Goal: Find specific page/section: Find specific page/section

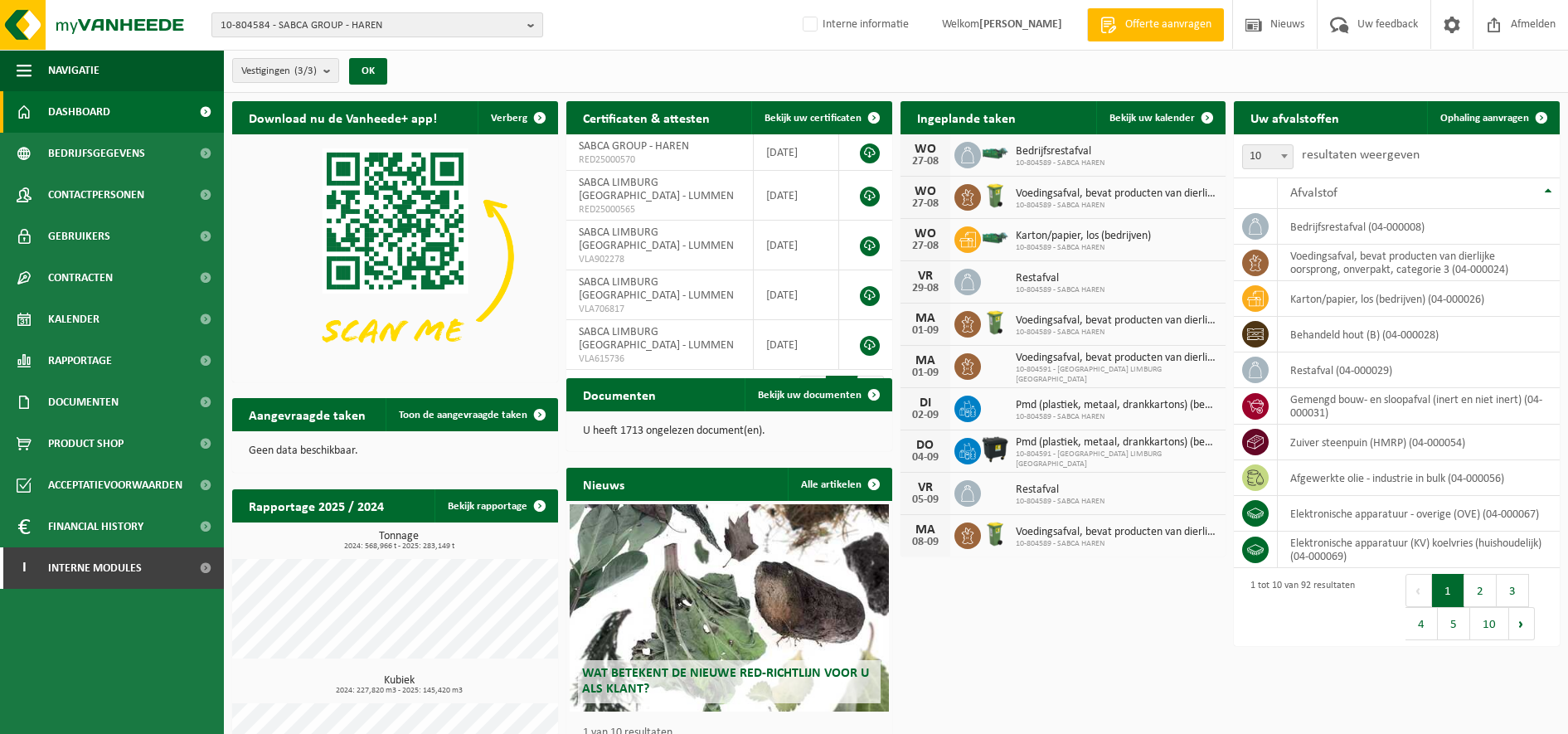
click at [340, 19] on span "10-804584 - SABCA GROUP - HAREN" at bounding box center [370, 26] width 300 height 25
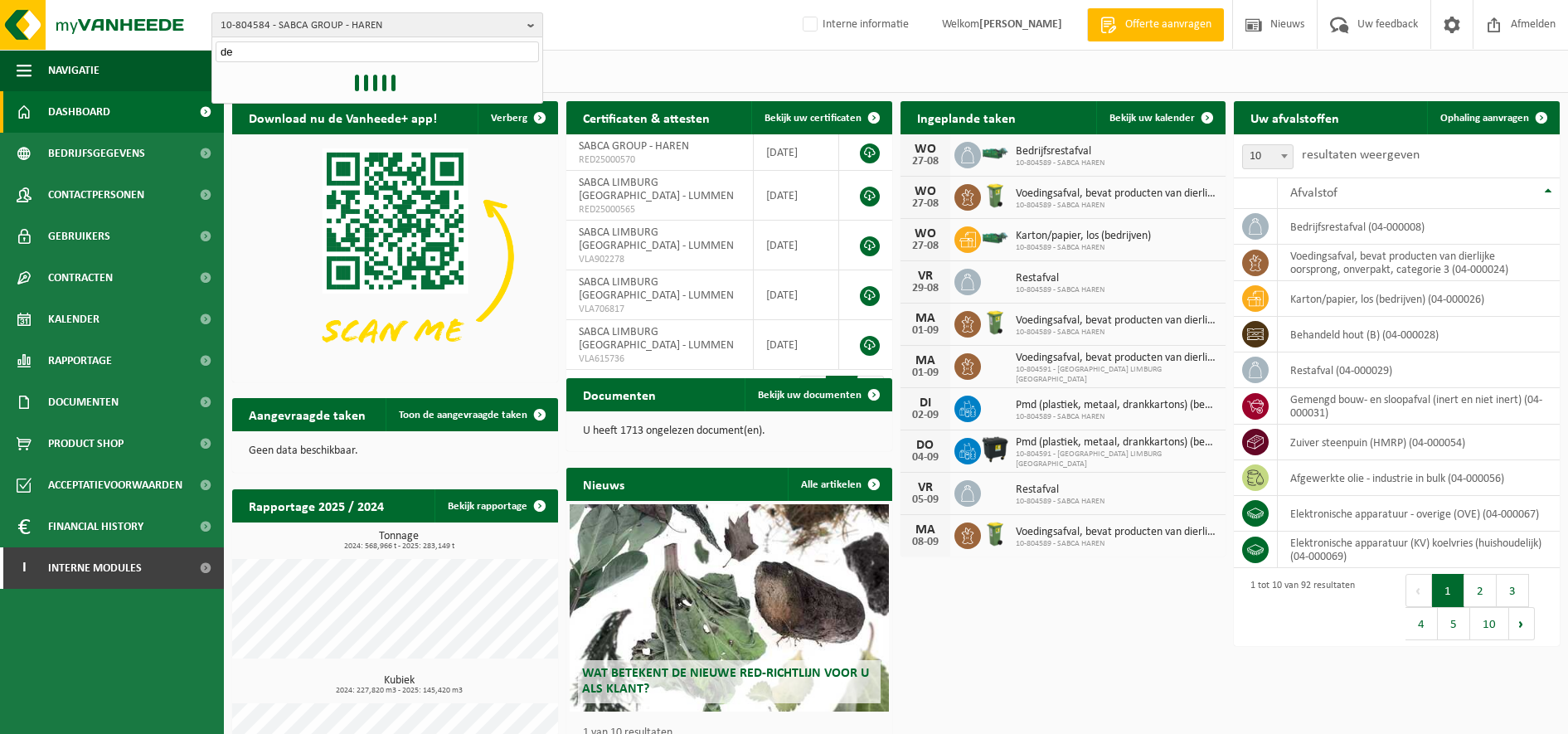
type input "d"
type input "dematra"
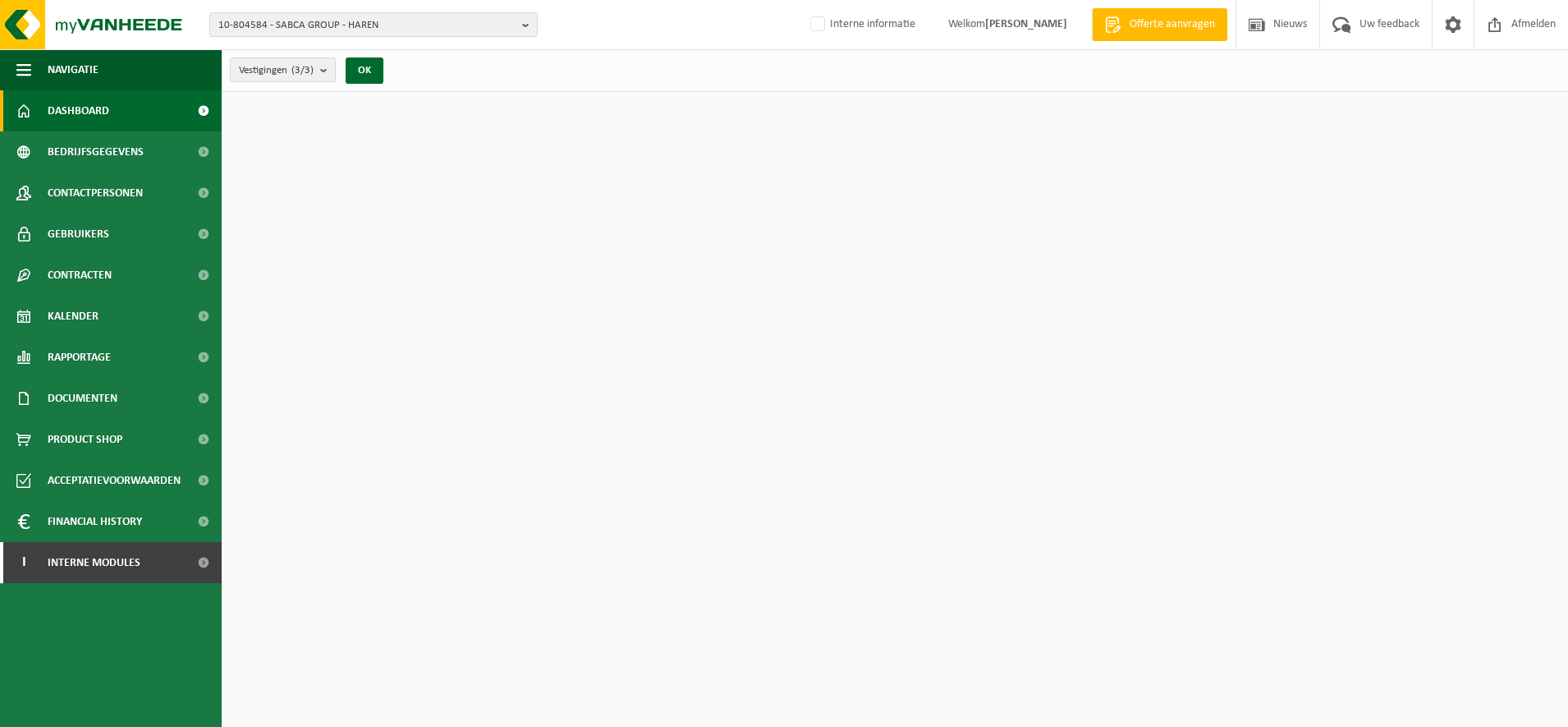
click at [337, 19] on span "10-804584 - SABCA GROUP - HAREN" at bounding box center [366, 25] width 297 height 24
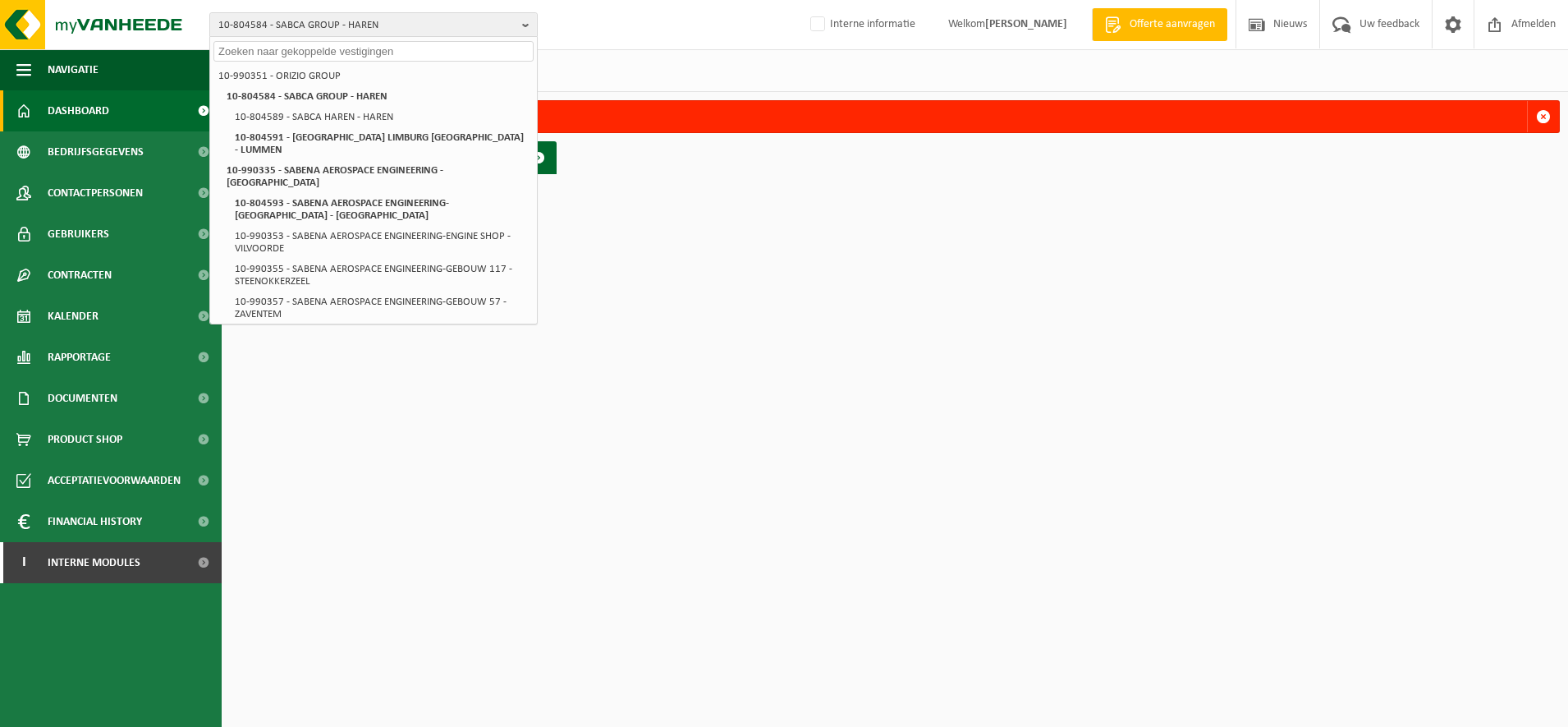
click at [312, 8] on div "10-804584 - SABCA GROUP - HAREN 10-990351 - ORIZIO GROUP 10-804584 - SABCA GROU…" at bounding box center [784, 24] width 1568 height 50
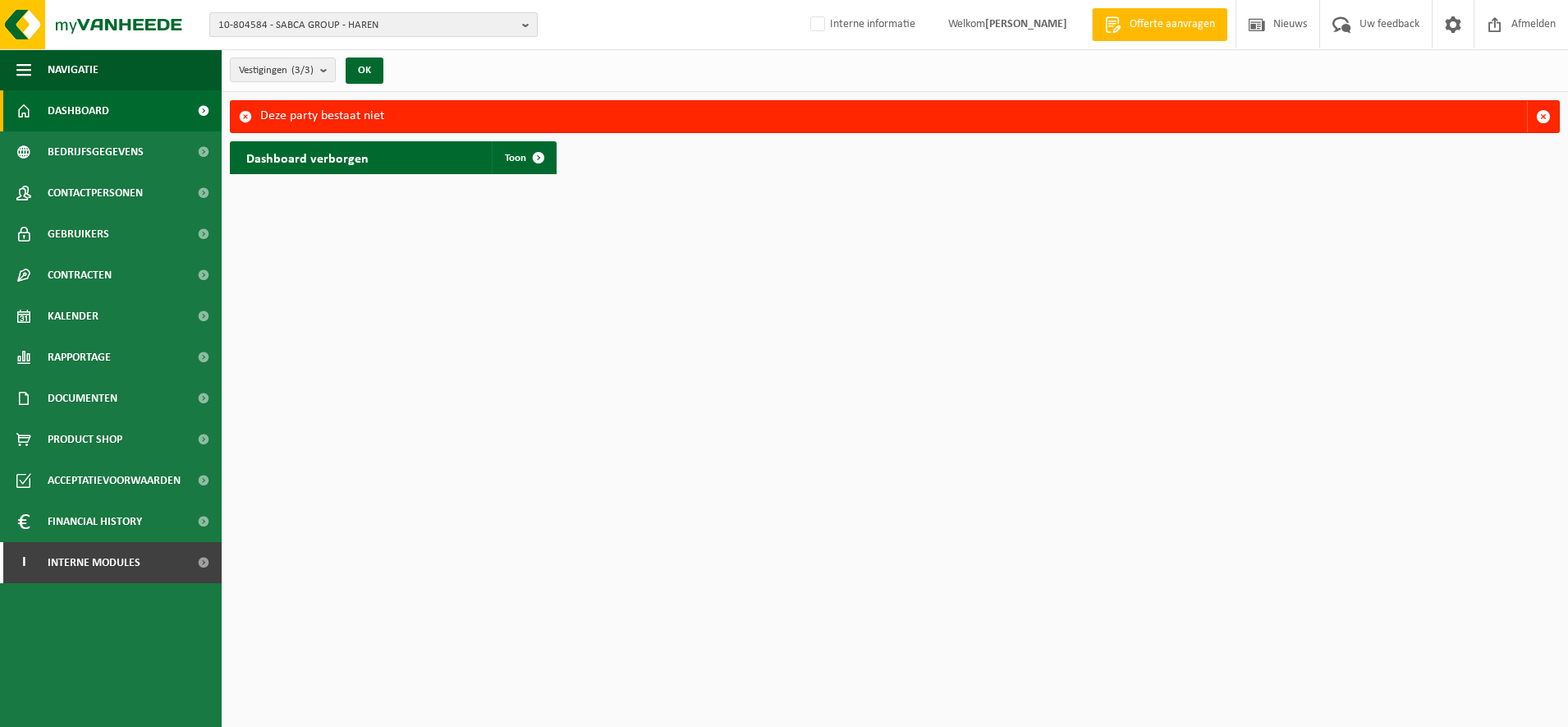
click at [314, 24] on span "10-804584 - SABCA GROUP - HAREN" at bounding box center [366, 25] width 297 height 24
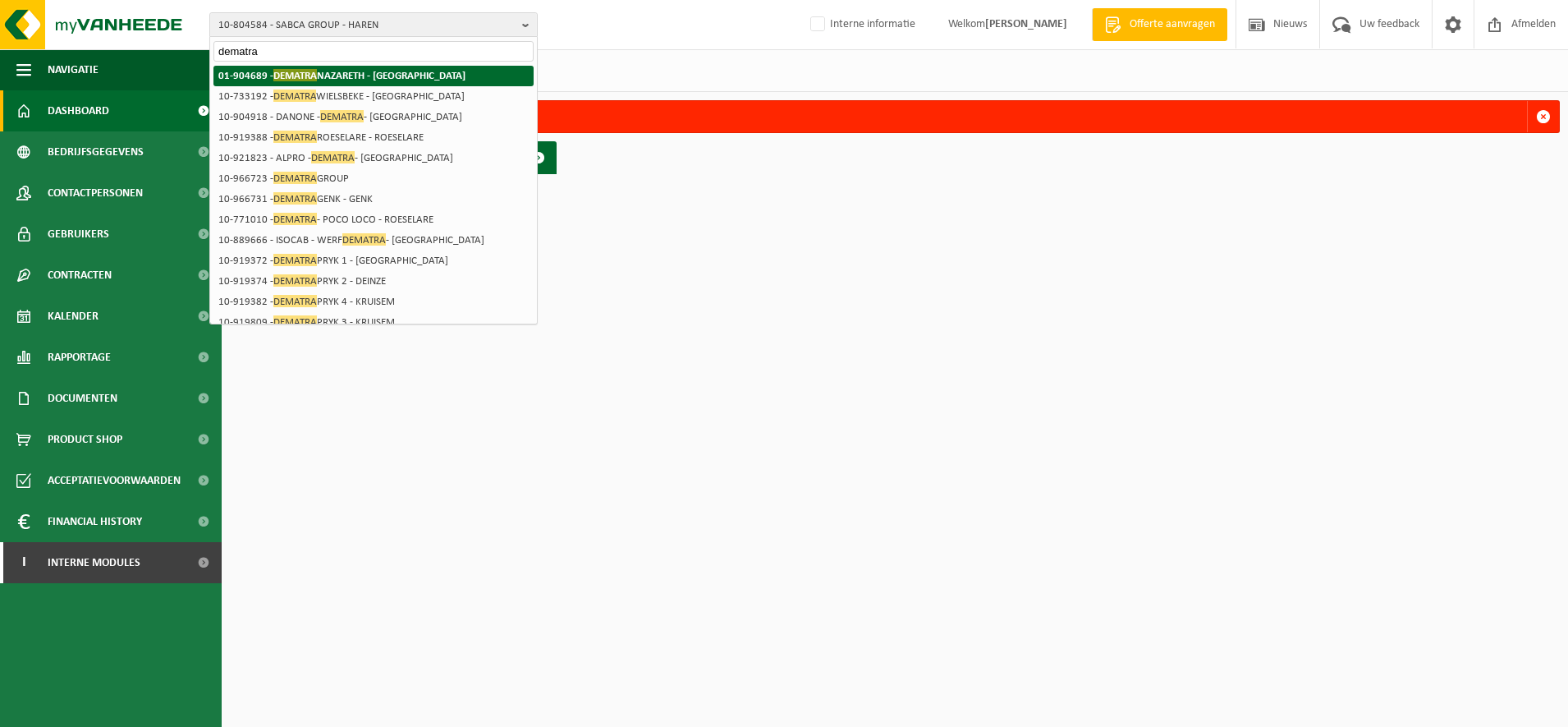
type input "dematra"
click at [318, 83] on li "01-904689 - DEMATRA NAZARETH - NAZARETH" at bounding box center [373, 76] width 320 height 20
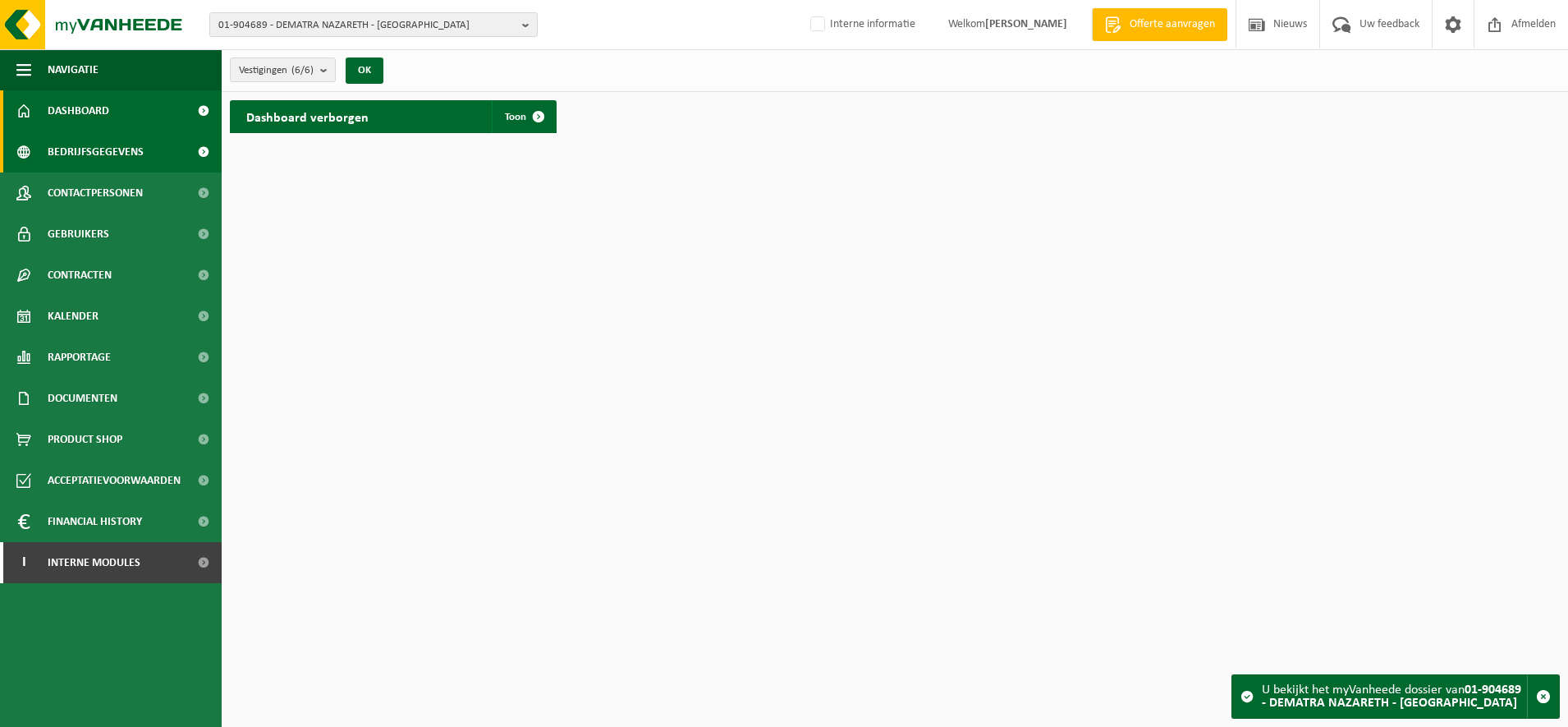
click at [173, 152] on link "Bedrijfsgegevens" at bounding box center [110, 152] width 221 height 41
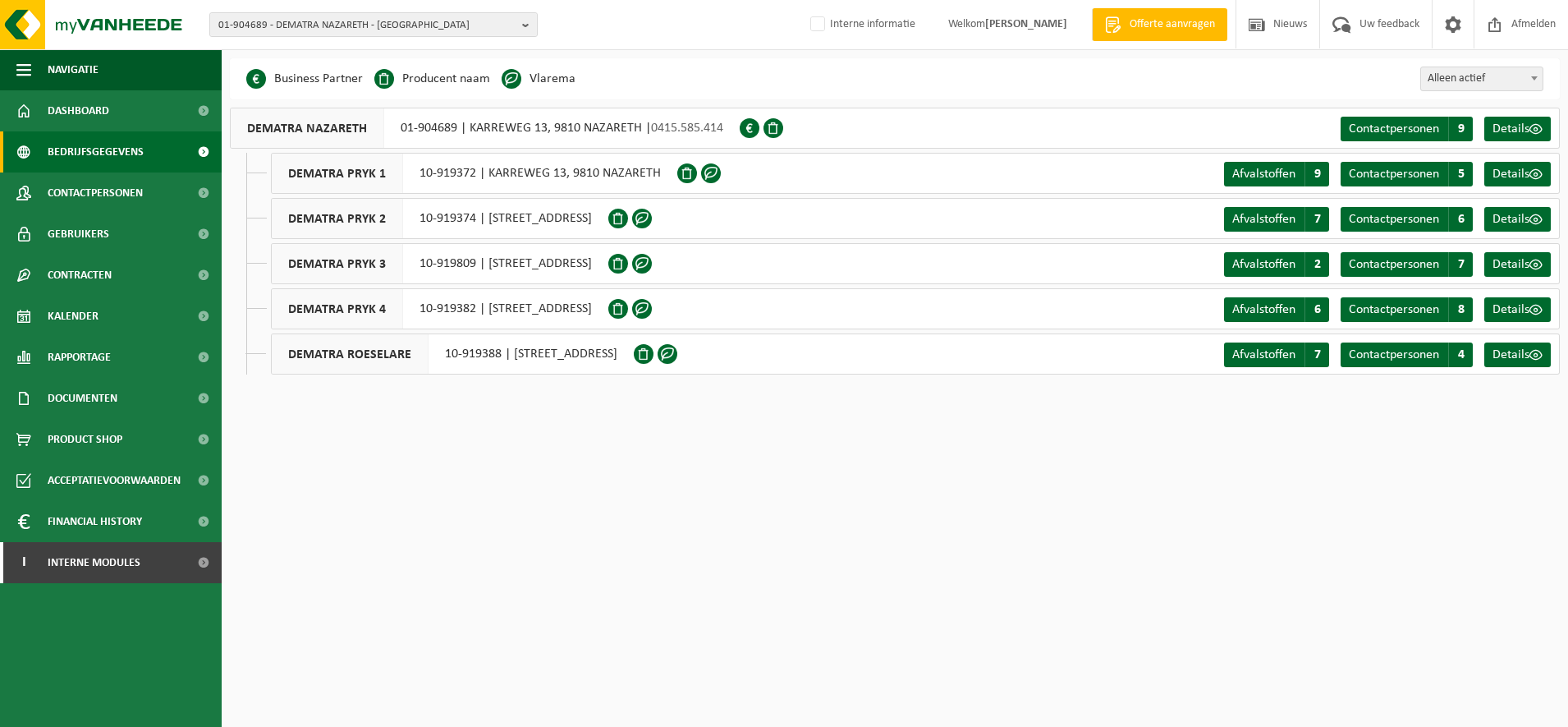
click at [1277, 368] on div "Afvalstoffen A 7 Contactpersonen C 4 Details" at bounding box center [1389, 354] width 339 height 40
click at [1277, 354] on span "Afvalstoffen" at bounding box center [1263, 355] width 63 height 13
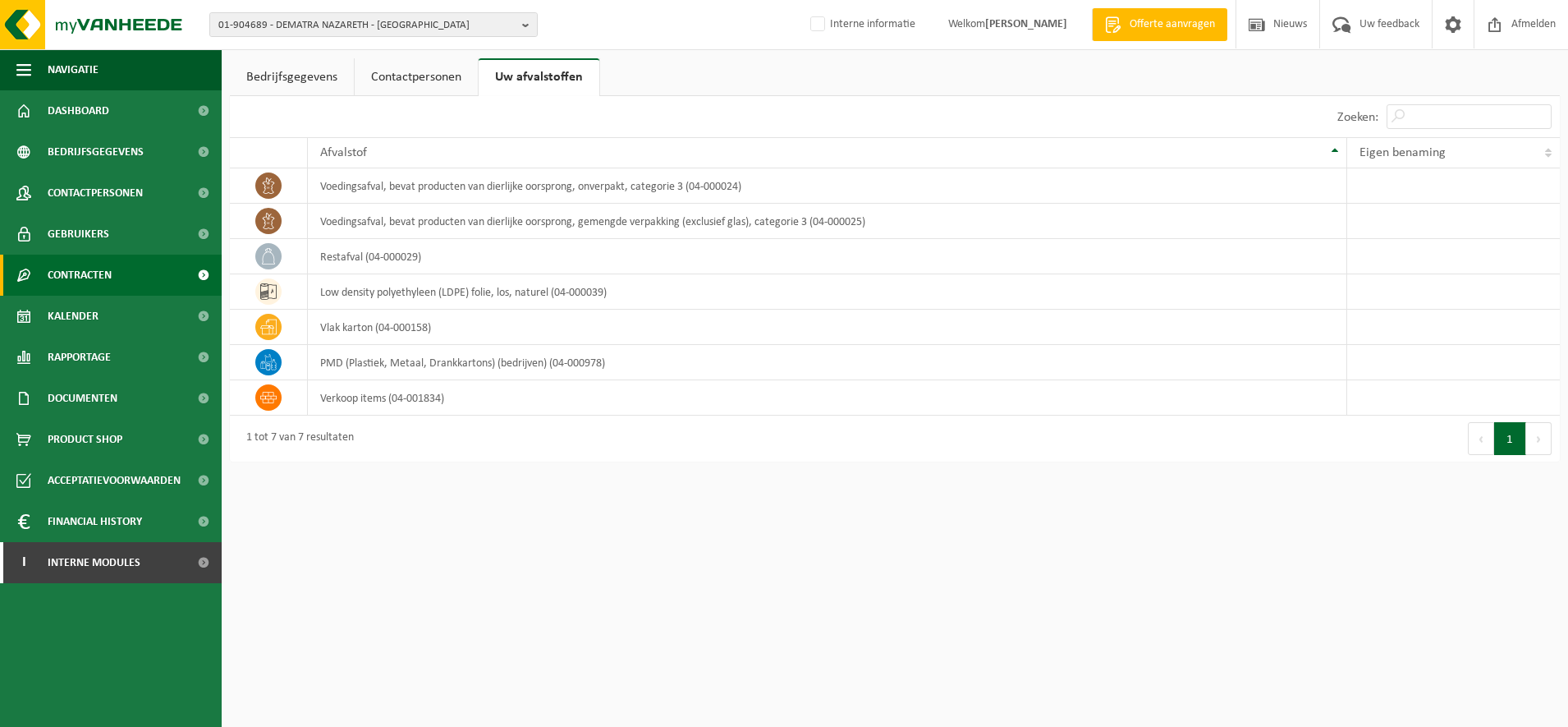
click at [118, 278] on link "Contracten" at bounding box center [110, 275] width 221 height 41
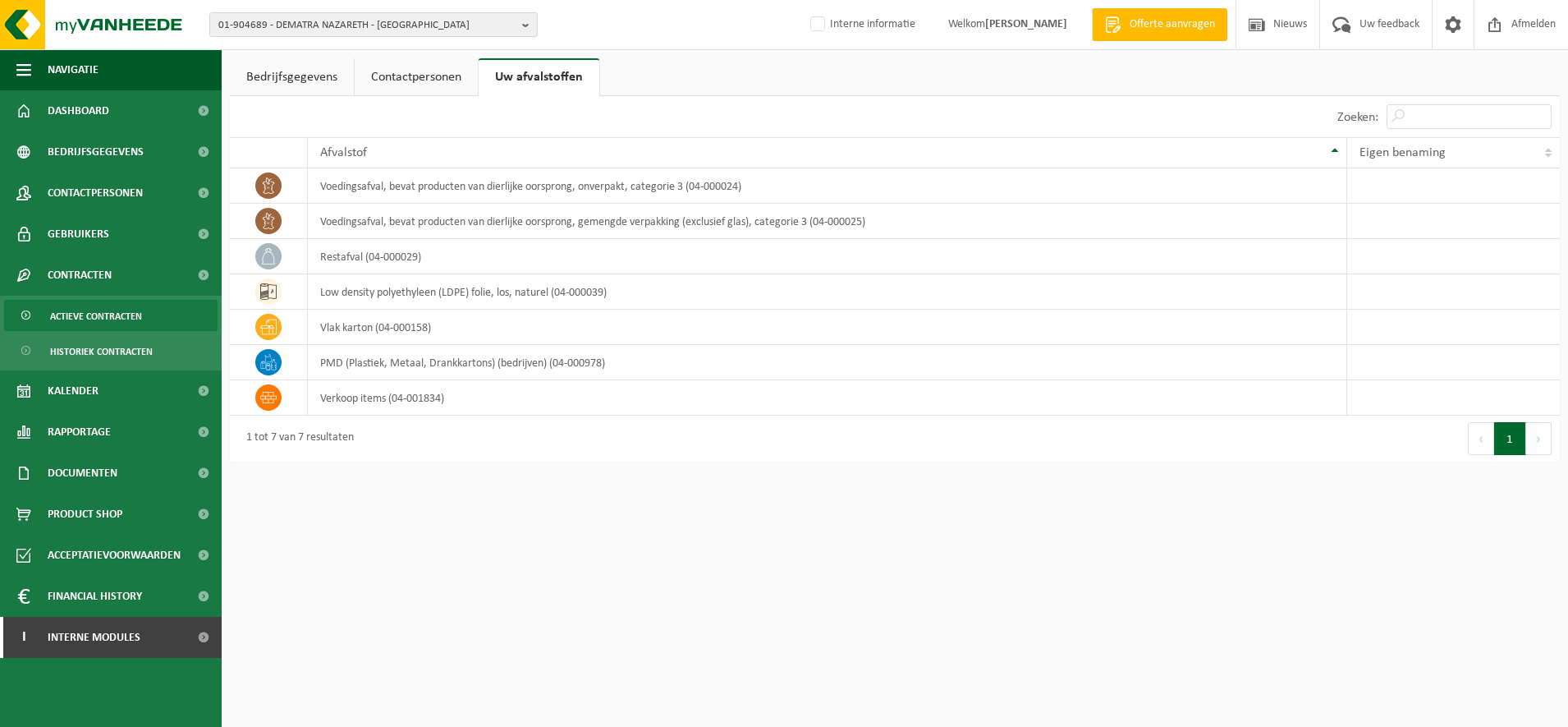
click at [169, 307] on link "Actieve contracten" at bounding box center [110, 315] width 213 height 31
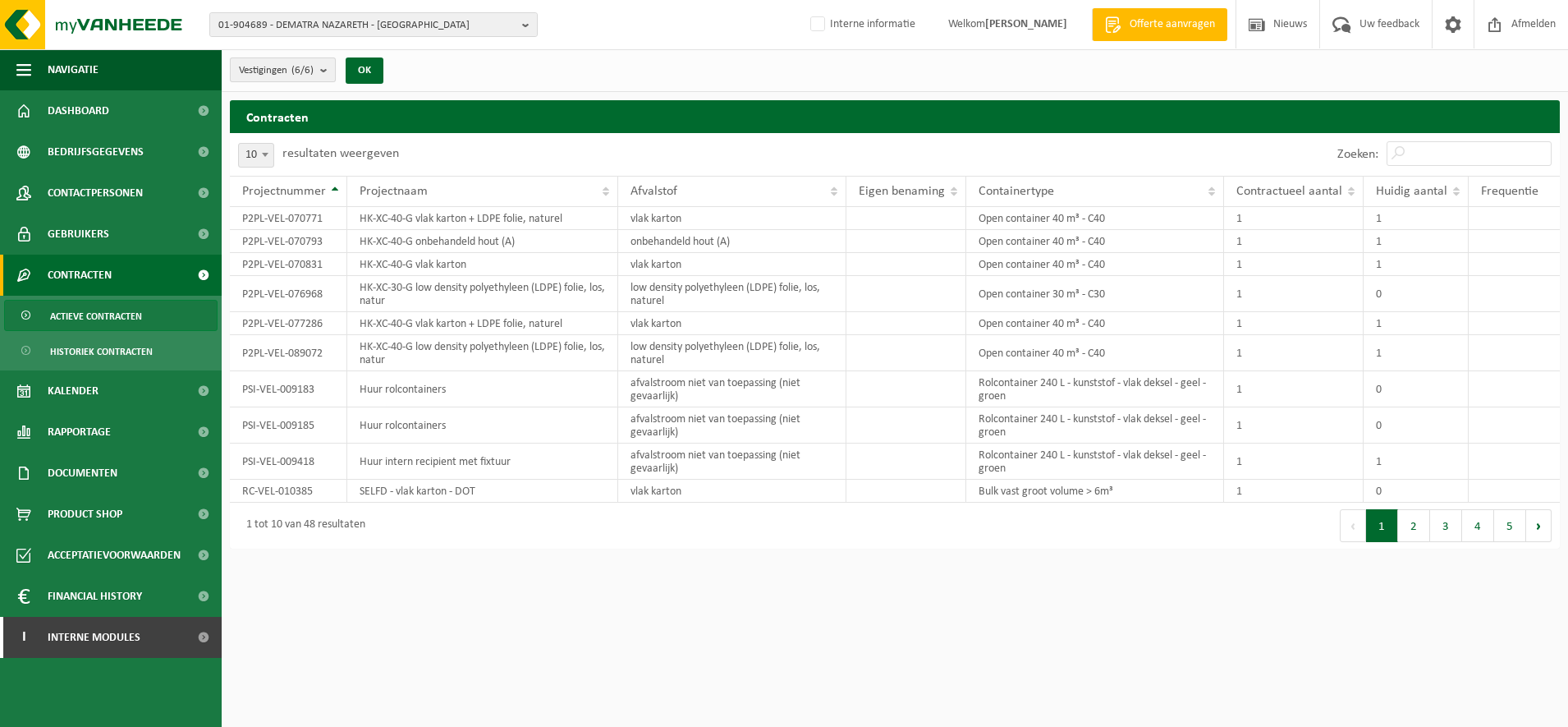
click at [319, 74] on button "Vestigingen (6/6)" at bounding box center [283, 69] width 106 height 24
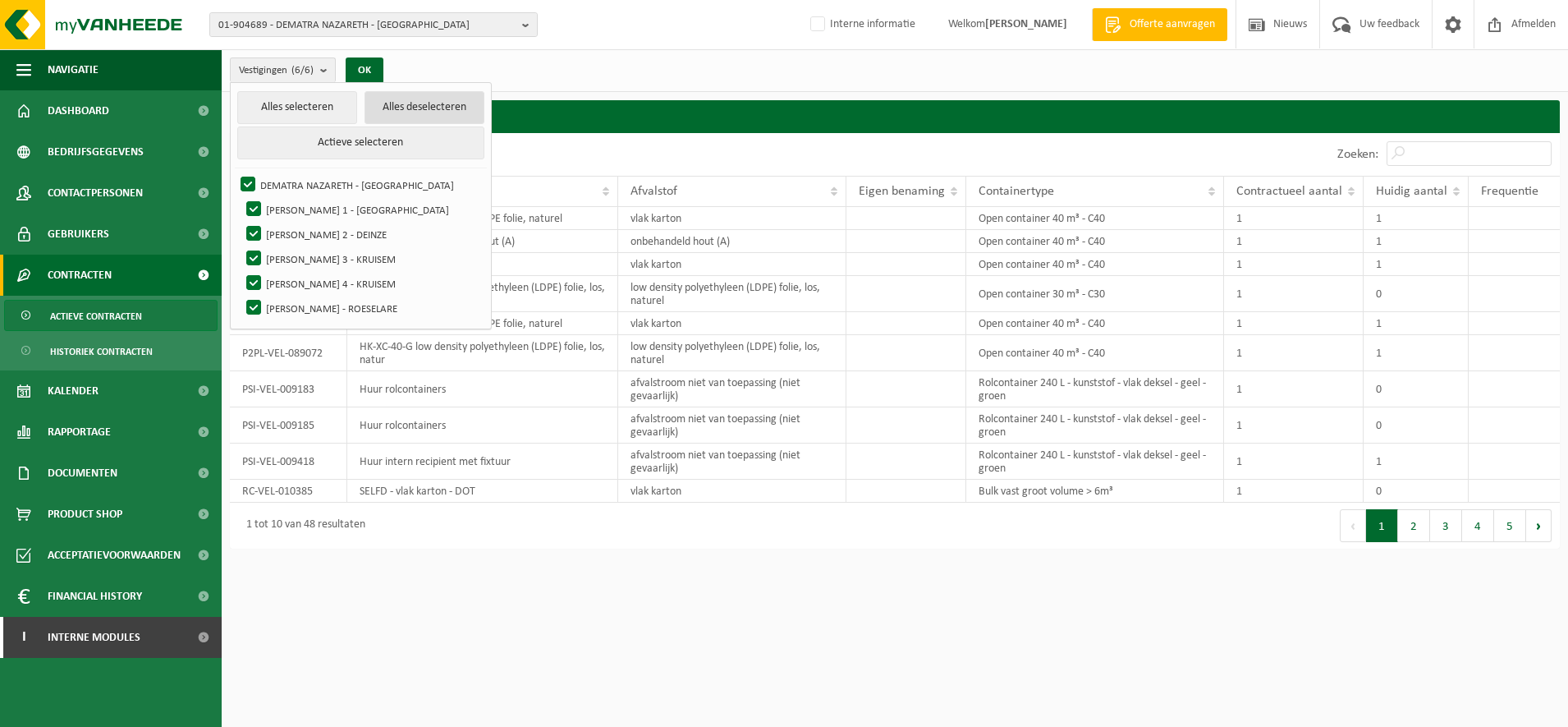
click at [387, 112] on button "Alles deselecteren" at bounding box center [424, 107] width 120 height 33
checkbox input "false"
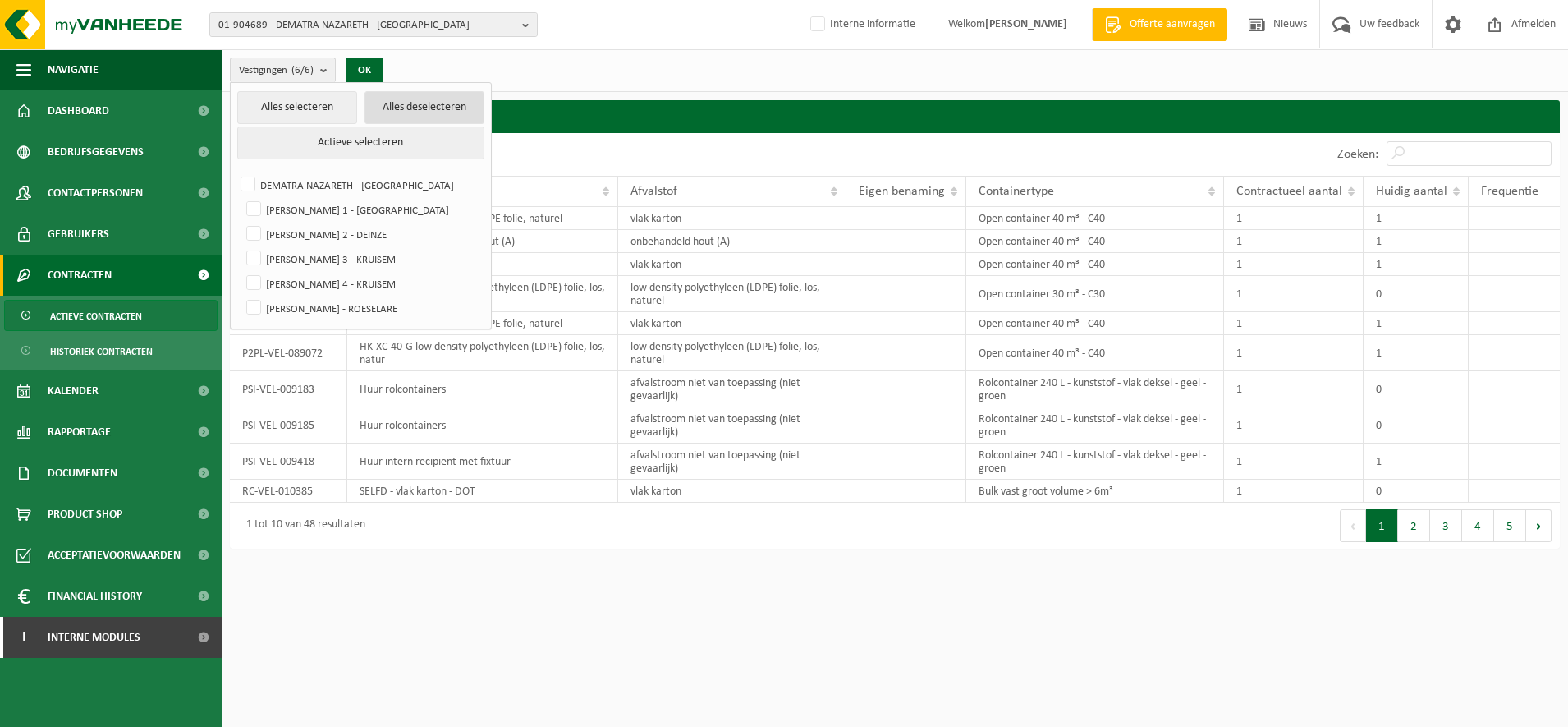
checkbox input "false"
click at [318, 308] on label "DEMATRA ROESELARE - ROESELARE" at bounding box center [363, 307] width 242 height 24
click at [241, 296] on input "DEMATRA ROESELARE - ROESELARE" at bounding box center [240, 295] width 1 height 1
click at [346, 303] on label "DEMATRA ROESELARE - ROESELARE" at bounding box center [363, 307] width 242 height 24
click at [241, 296] on input "DEMATRA ROESELARE - ROESELARE" at bounding box center [240, 295] width 1 height 1
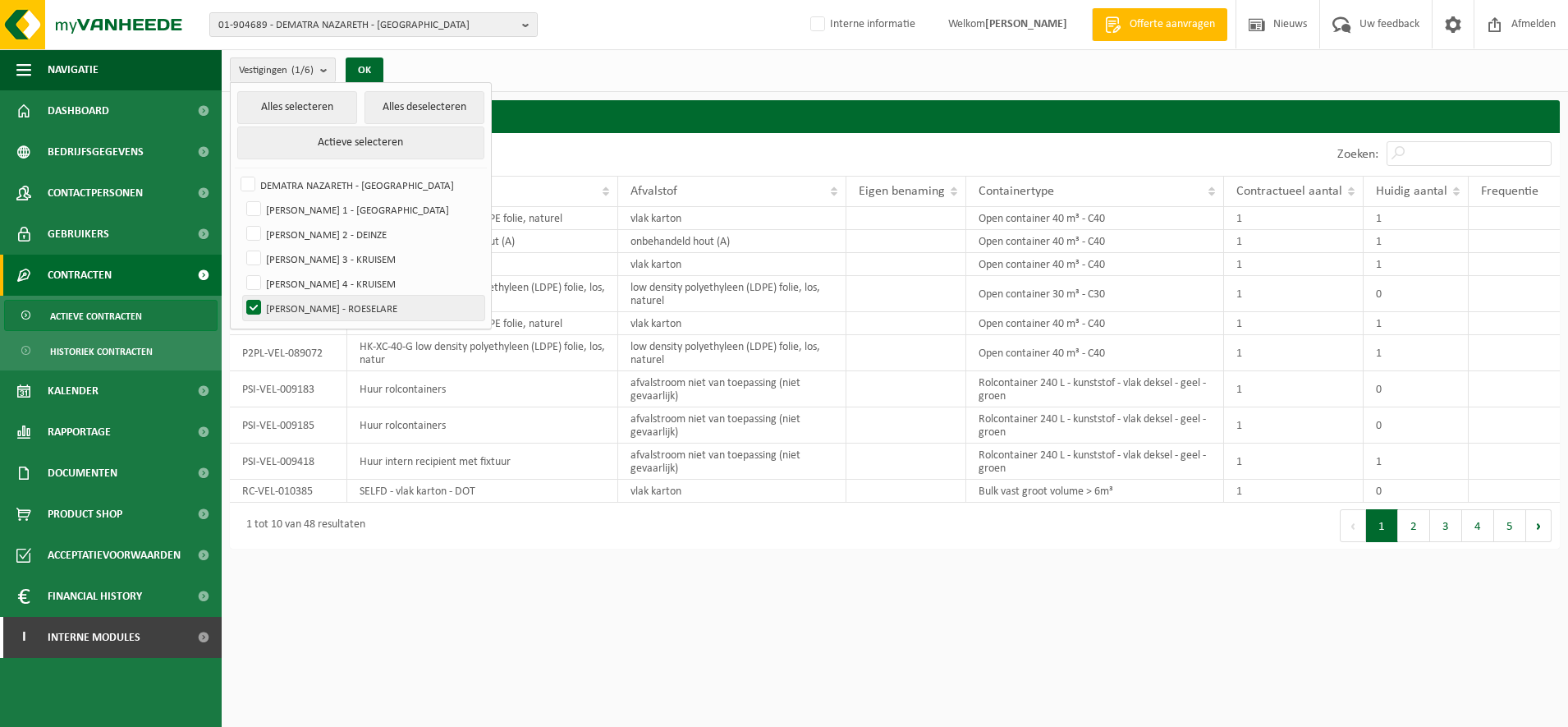
checkbox input "false"
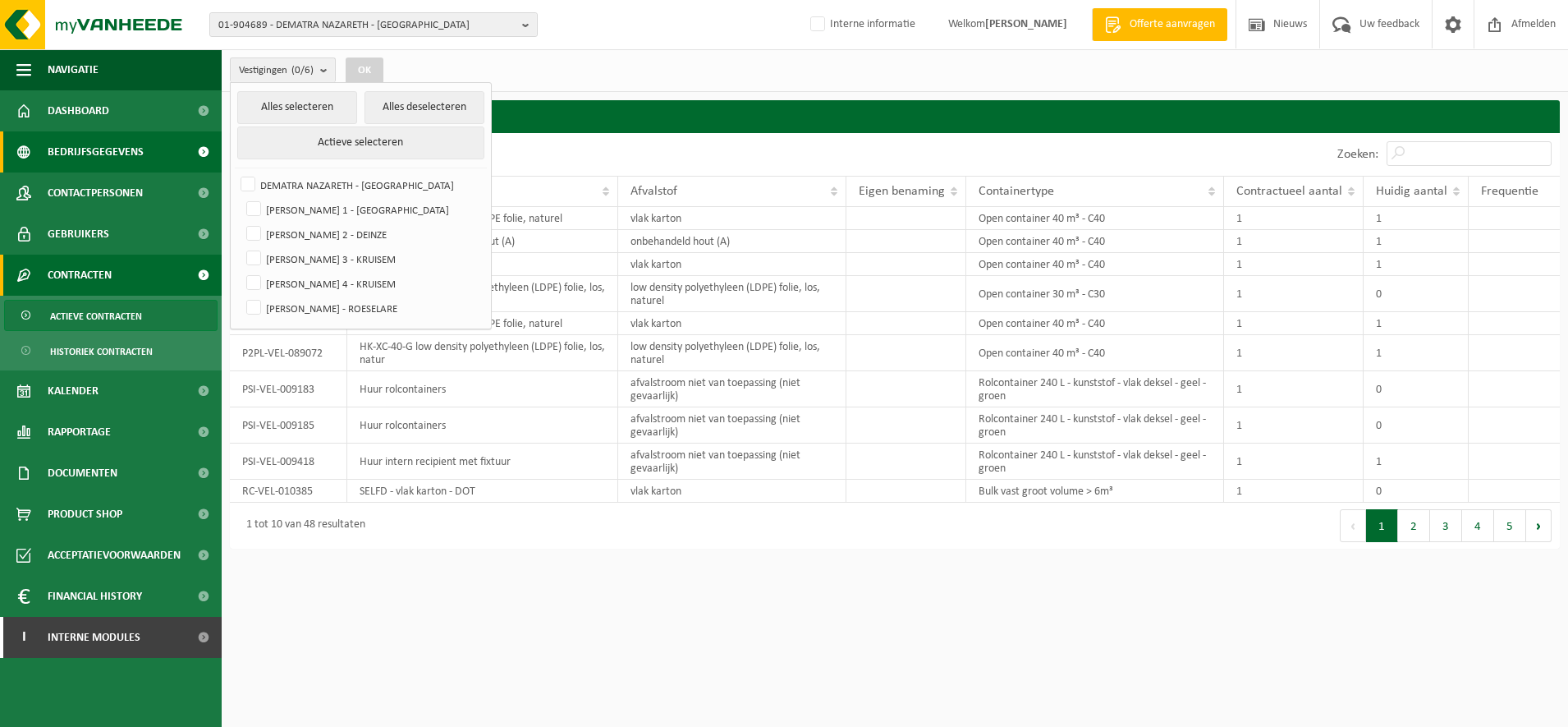
click at [114, 156] on span "Bedrijfsgegevens" at bounding box center [96, 152] width 96 height 41
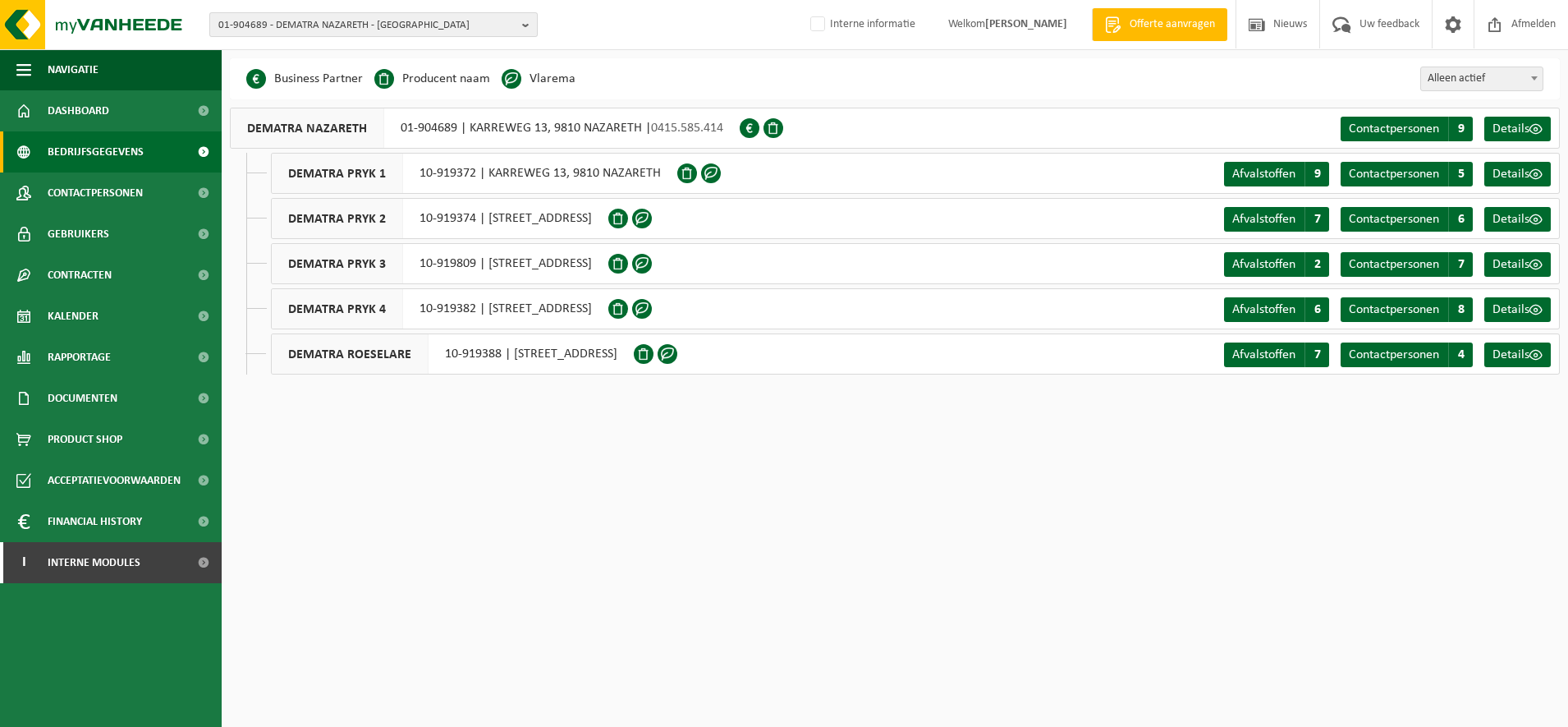
click at [352, 23] on span "01-904689 - DEMATRA NAZARETH - [GEOGRAPHIC_DATA]" at bounding box center [366, 25] width 297 height 24
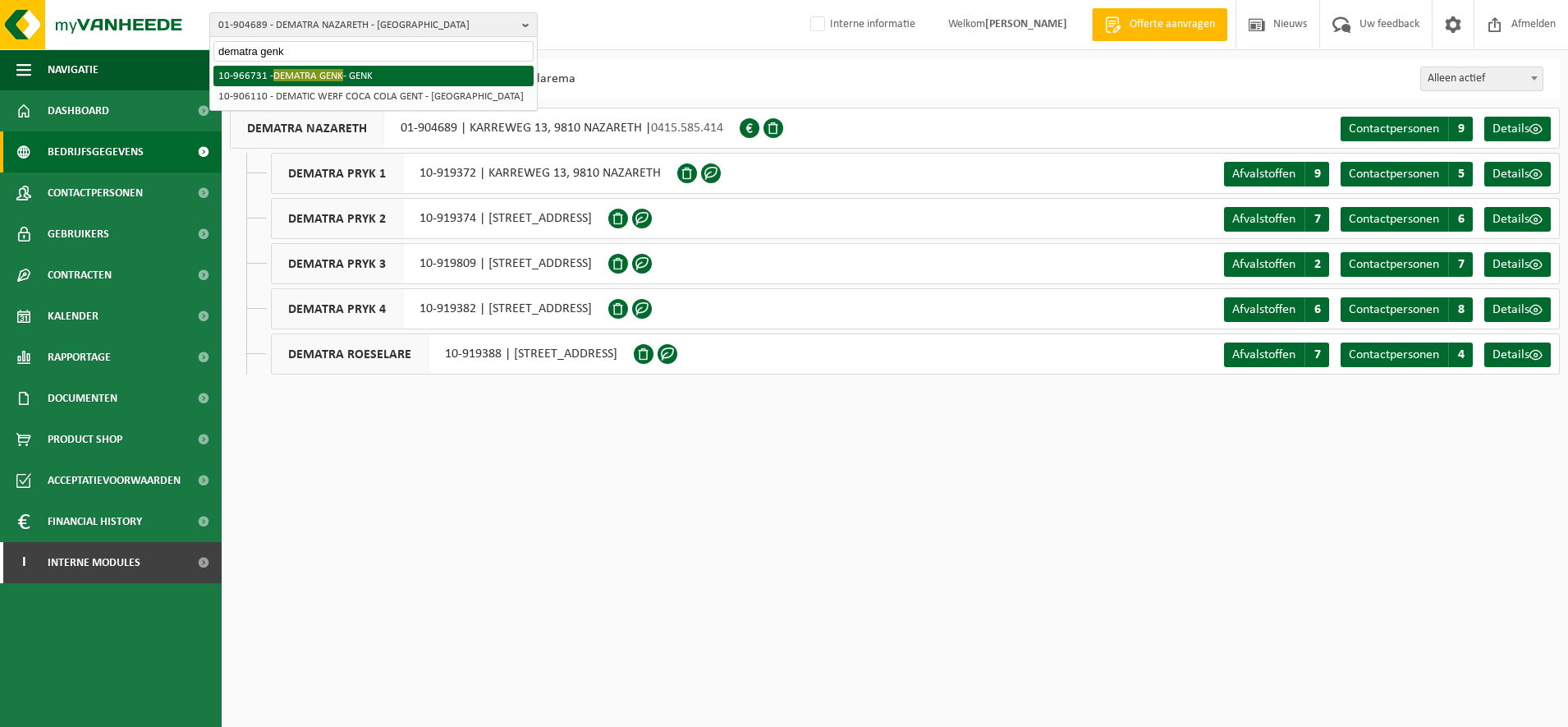
type input "dematra genk"
click at [371, 71] on li "10-966731 - DEMATRA GENK - GENK" at bounding box center [373, 76] width 320 height 20
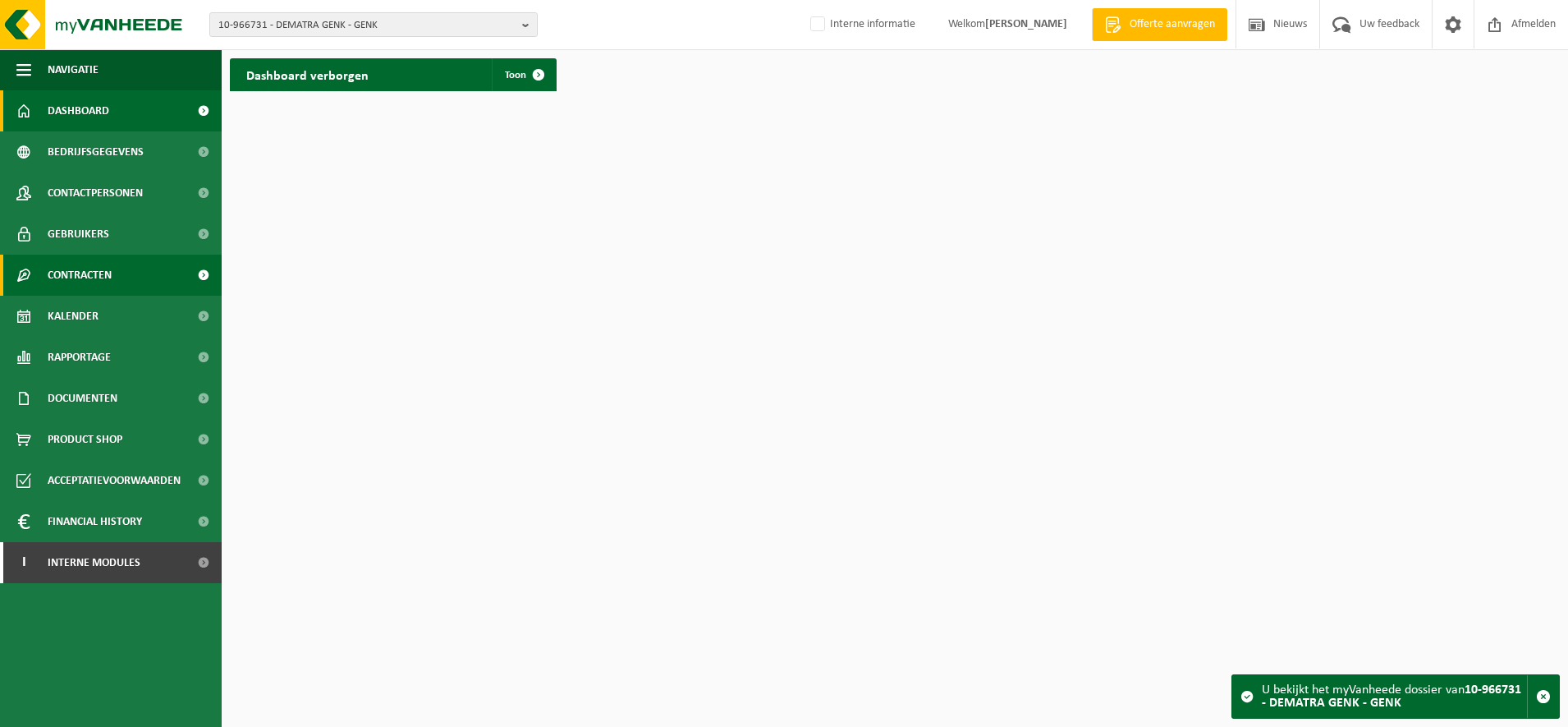
click at [87, 274] on span "Contracten" at bounding box center [80, 275] width 64 height 41
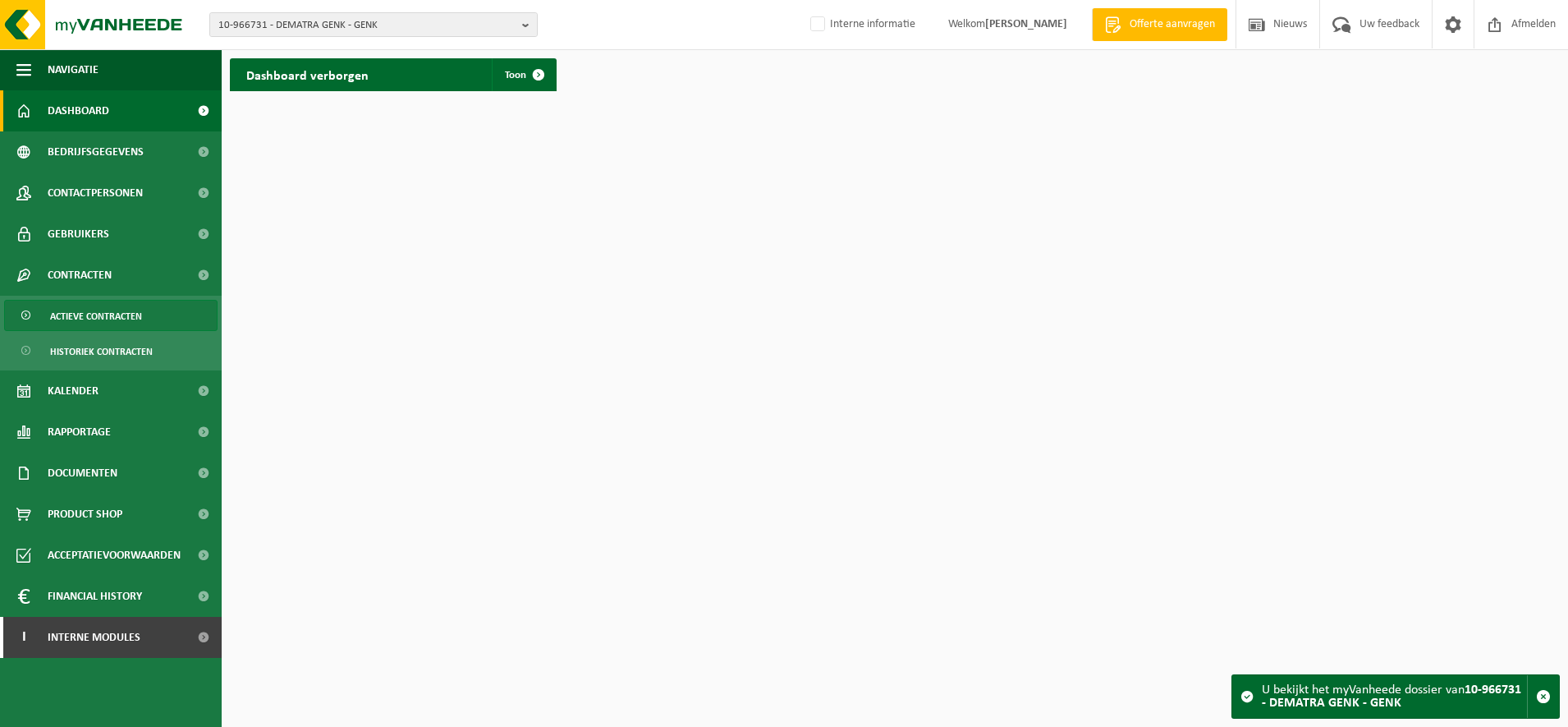
click at [110, 311] on span "Actieve contracten" at bounding box center [95, 316] width 92 height 31
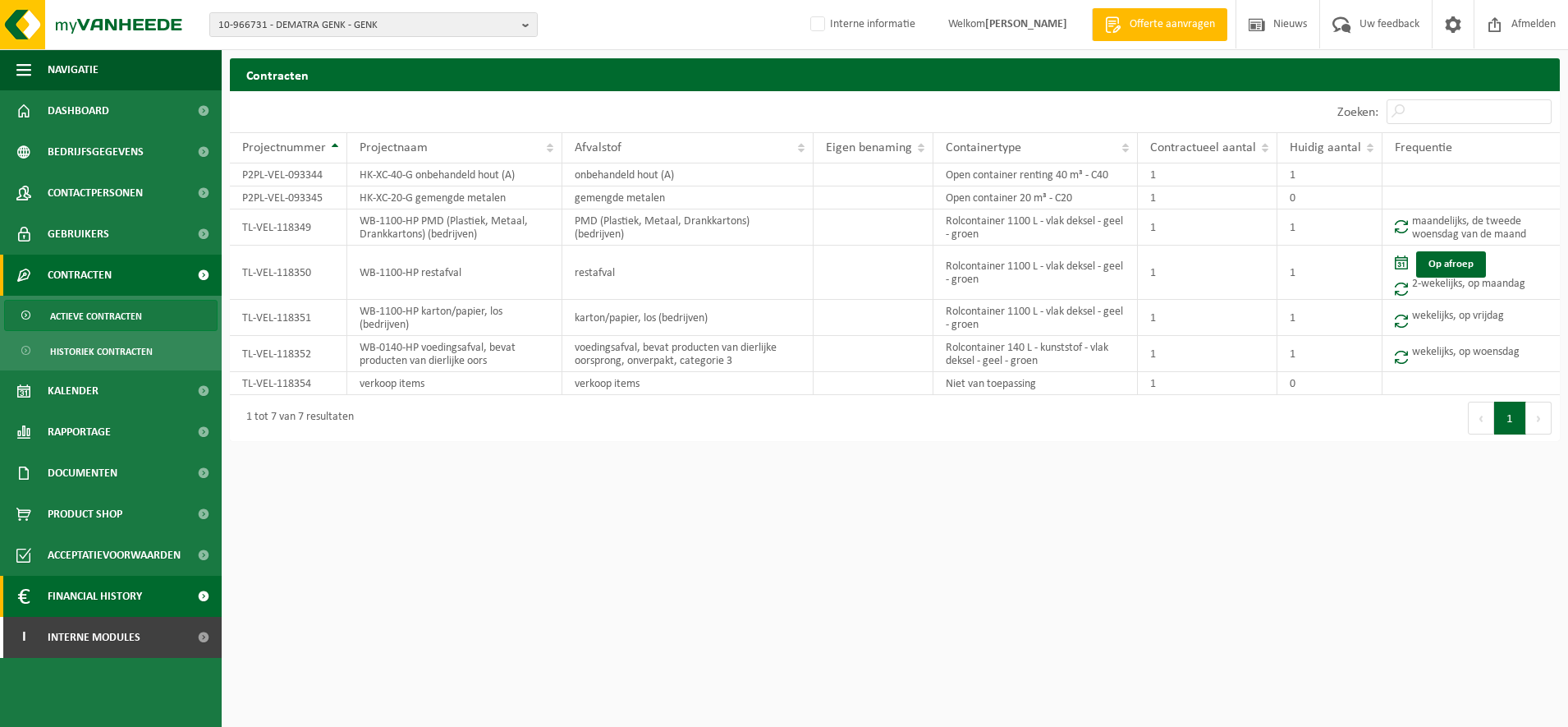
click at [110, 596] on span "Financial History" at bounding box center [95, 596] width 94 height 41
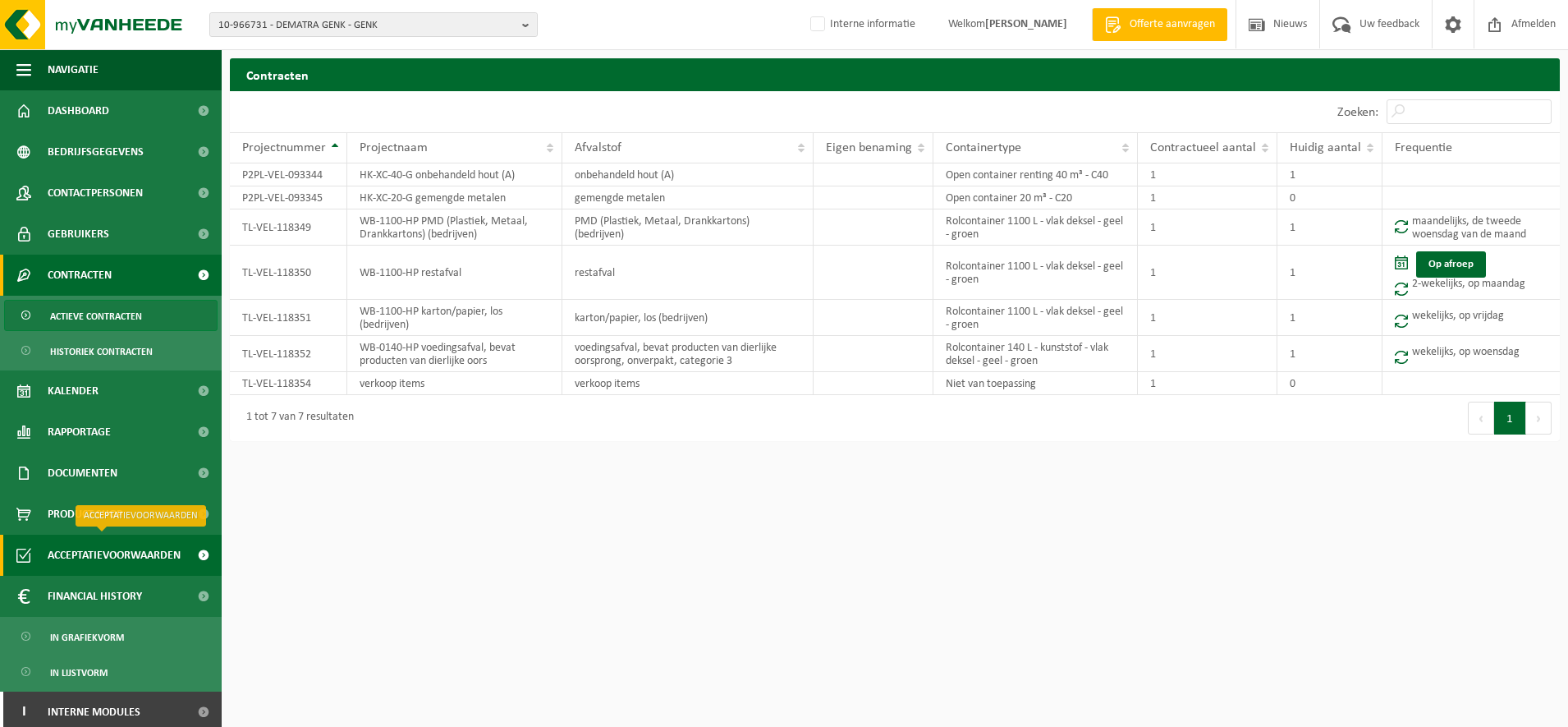
click at [149, 547] on span "Acceptatievoorwaarden" at bounding box center [115, 554] width 133 height 41
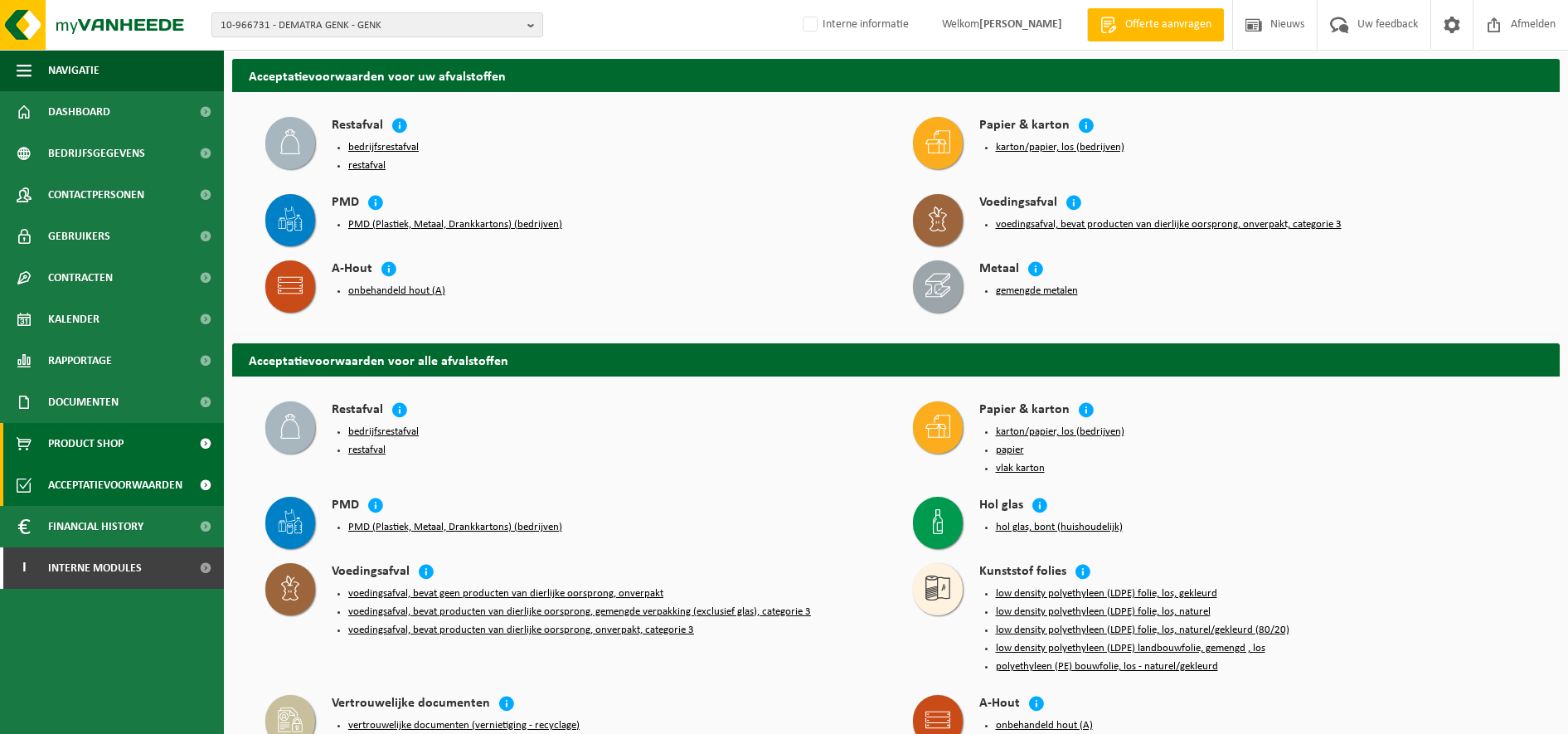
click at [98, 441] on span "Product Shop" at bounding box center [86, 443] width 76 height 42
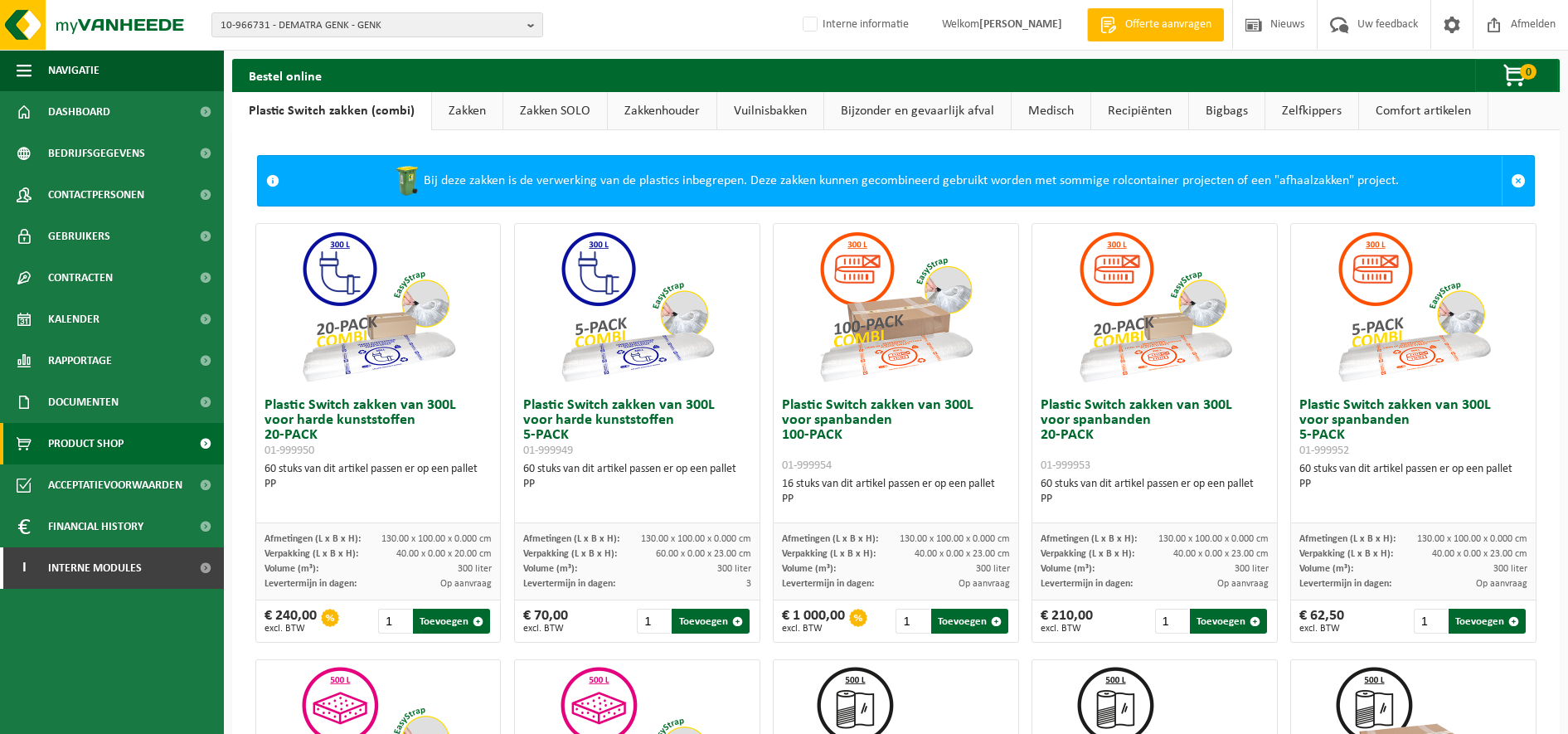
click at [457, 120] on link "Zakken" at bounding box center [467, 111] width 71 height 38
